Goal: Find specific page/section: Find specific page/section

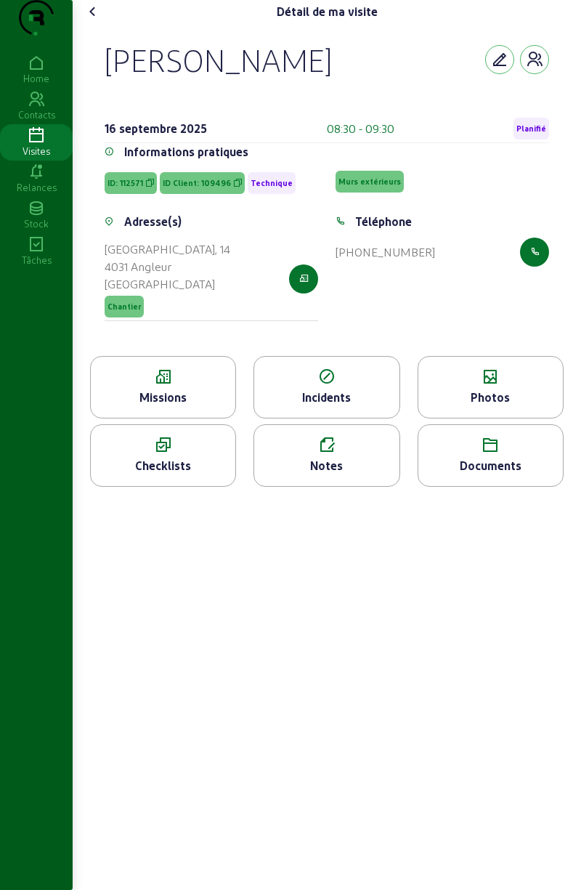
click at [488, 386] on icon at bounding box center [490, 376] width 145 height 17
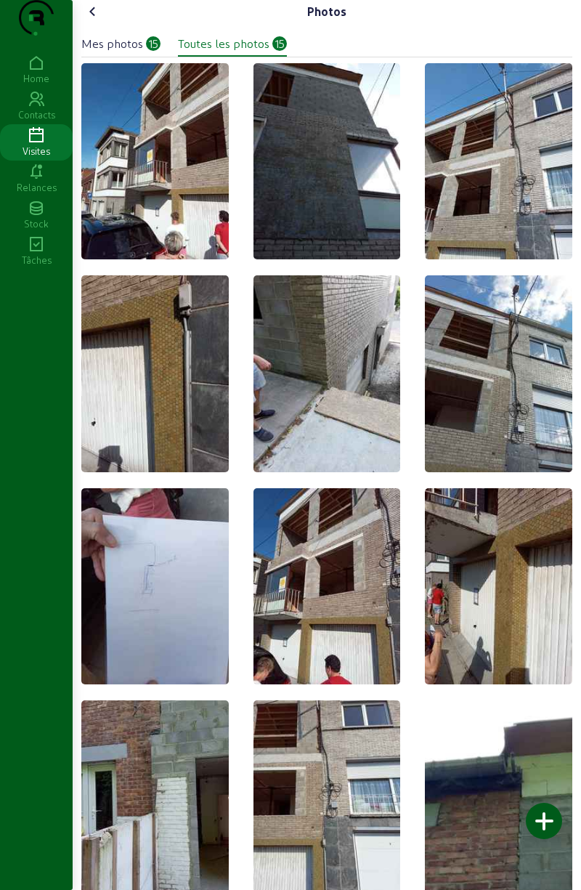
click at [548, 818] on div at bounding box center [544, 821] width 36 height 36
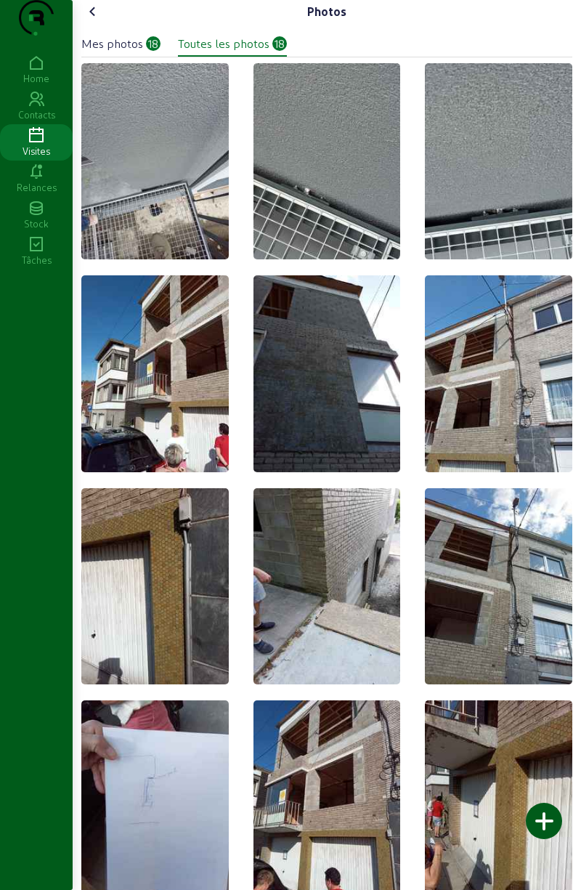
scroll to position [22, 0]
